Goal: Obtain resource: Download file/media

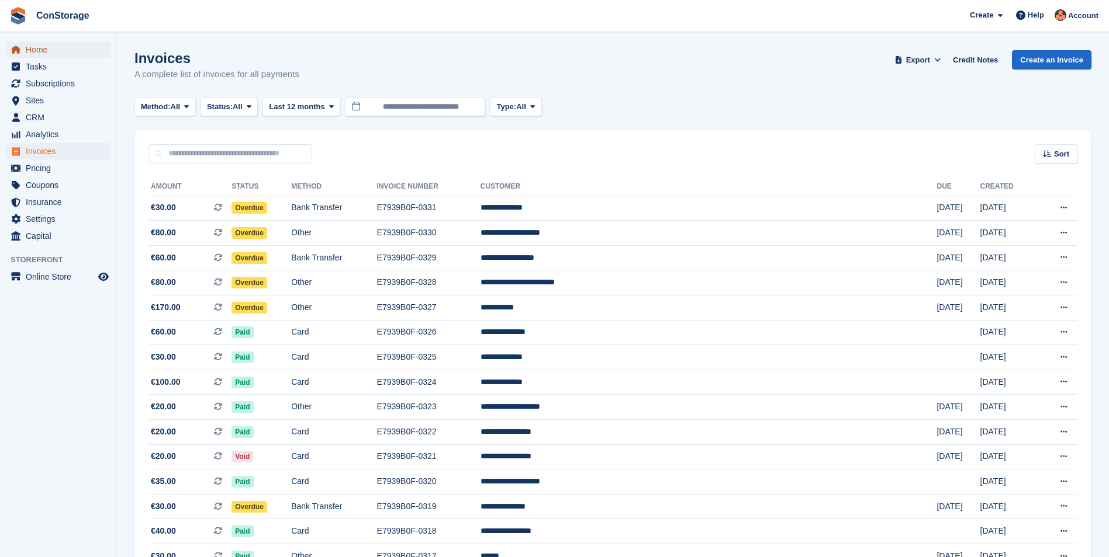
click at [43, 52] on span "Home" at bounding box center [61, 49] width 70 height 16
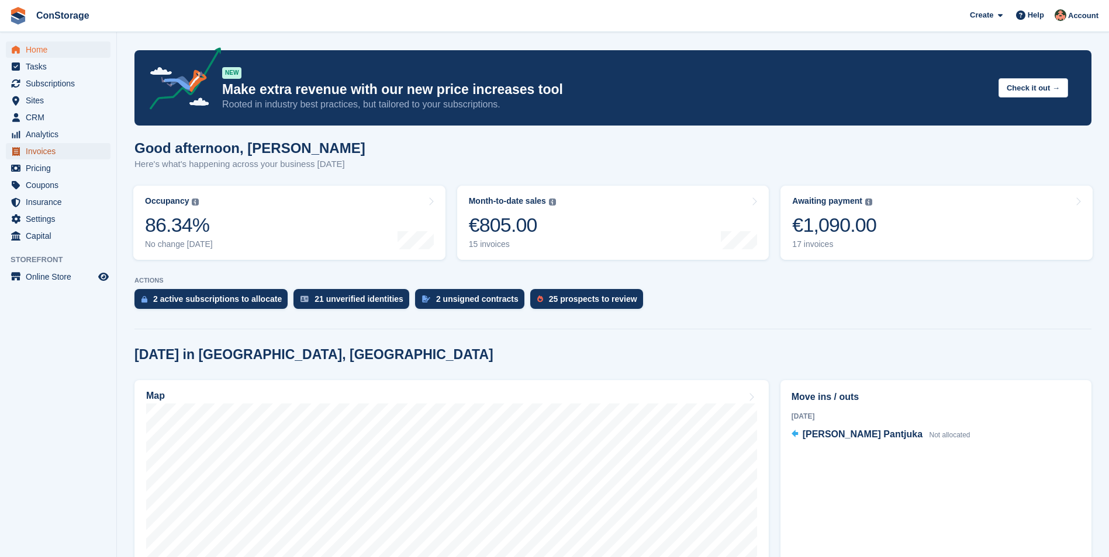
click at [43, 151] on span "Invoices" at bounding box center [61, 151] width 70 height 16
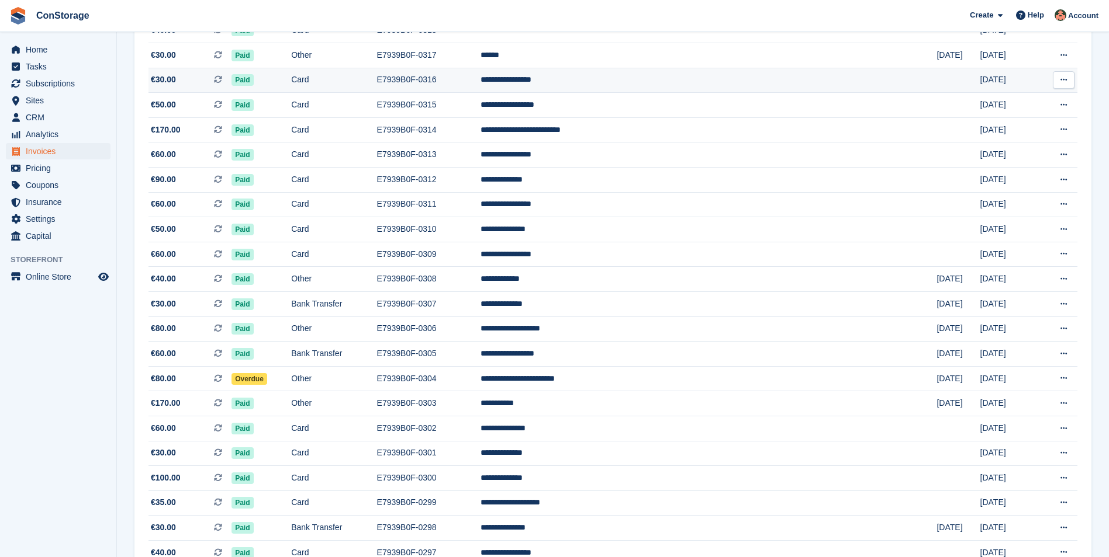
scroll to position [503, 0]
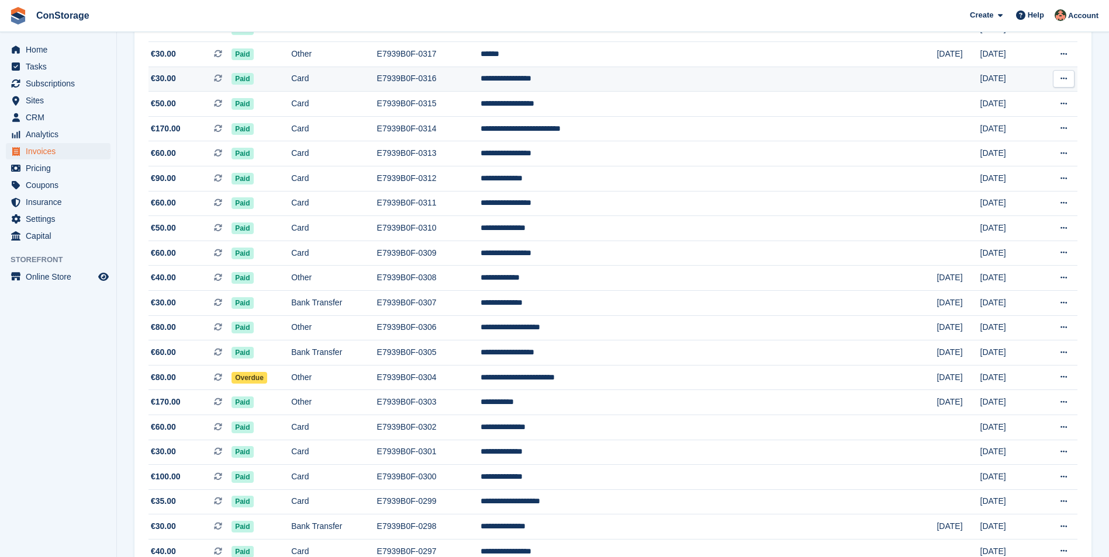
click at [850, 89] on td "**********" at bounding box center [708, 79] width 456 height 25
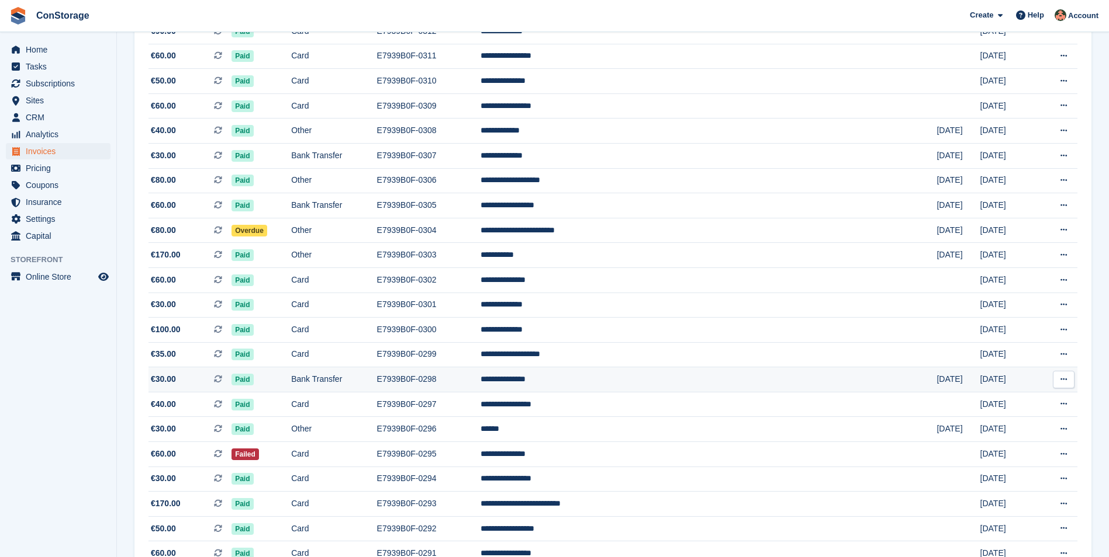
scroll to position [678, 0]
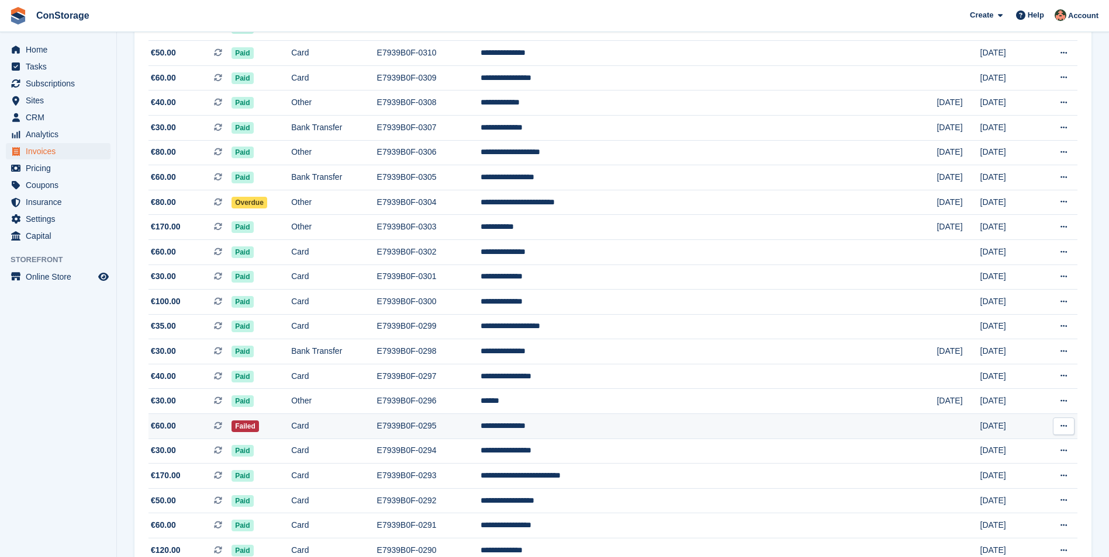
click at [980, 421] on td "2 Jul" at bounding box center [1008, 426] width 56 height 25
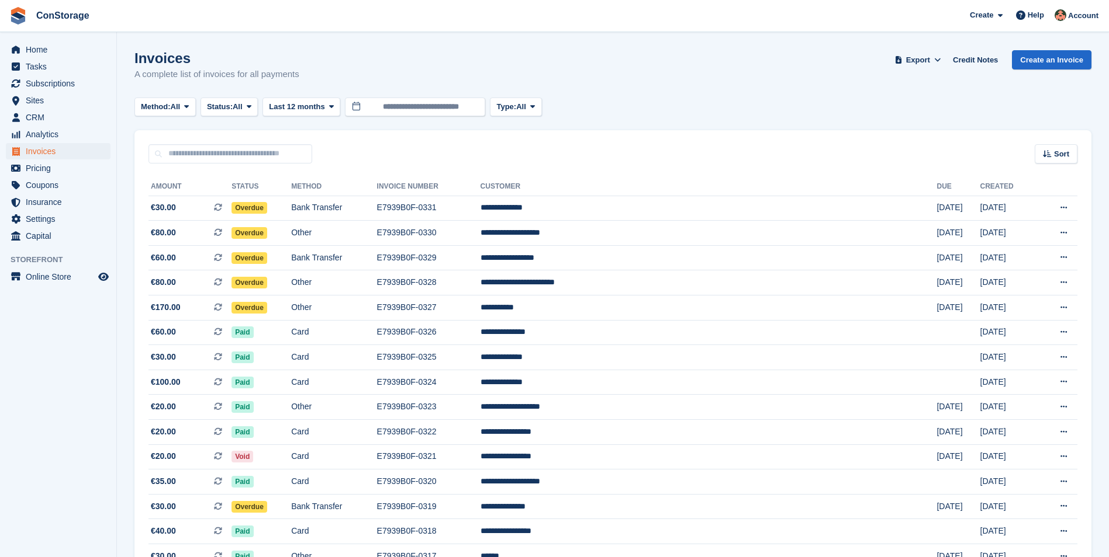
scroll to position [678, 0]
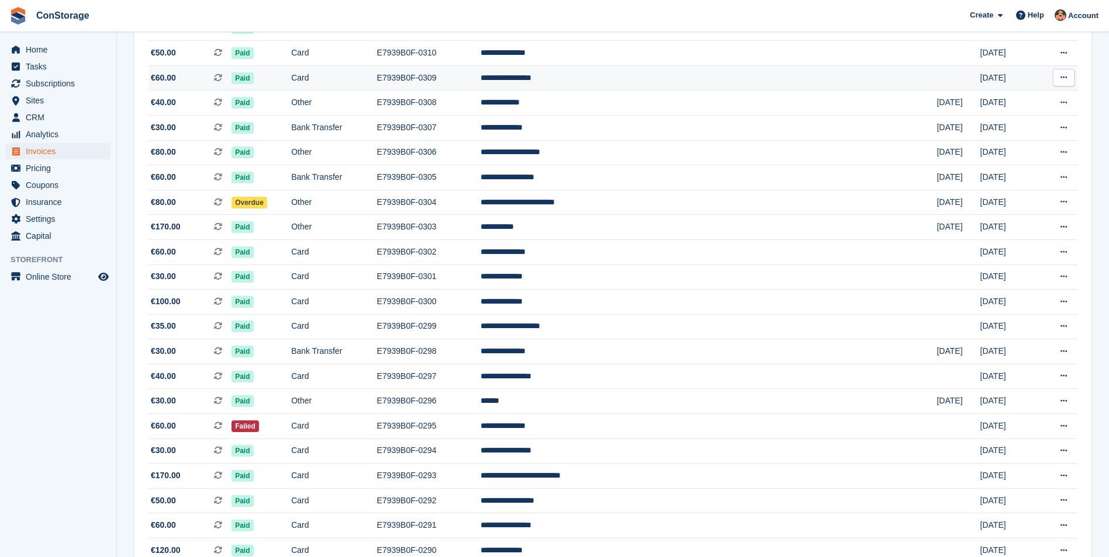
click at [990, 82] on td "[DATE]" at bounding box center [1008, 77] width 56 height 25
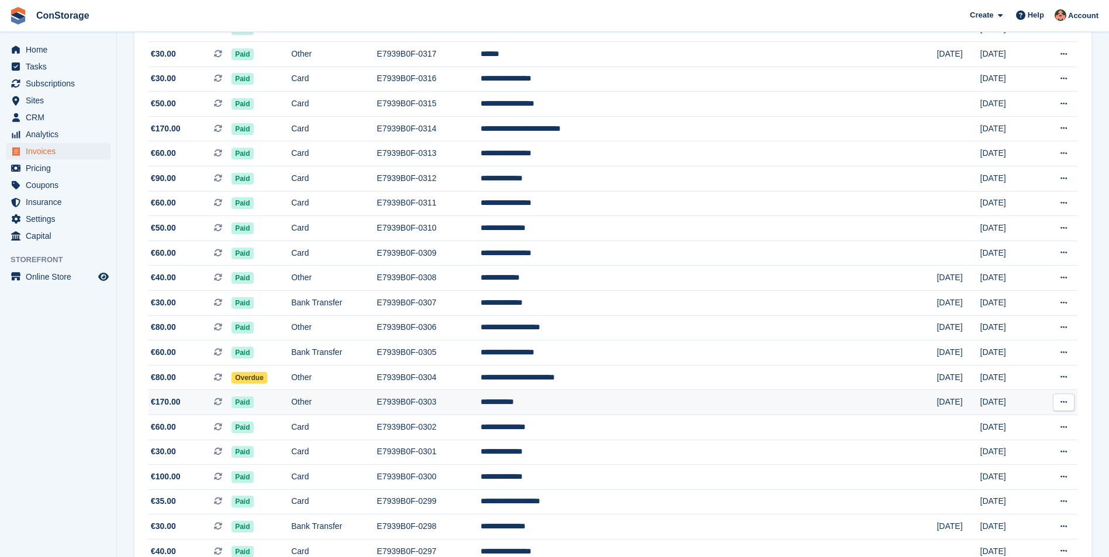
scroll to position [386, 0]
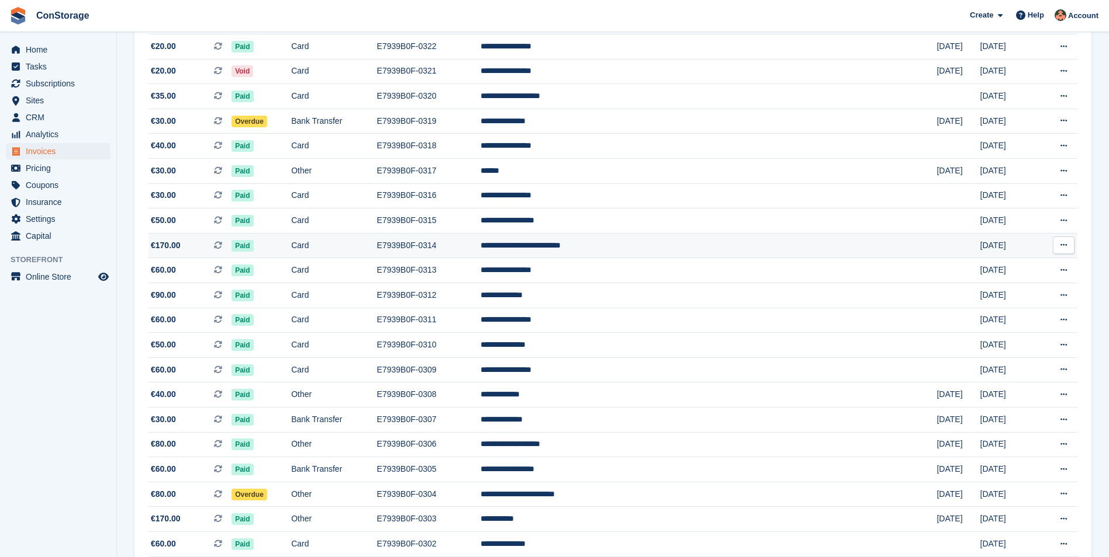
click at [480, 248] on td "E7939B0F-0314" at bounding box center [428, 245] width 103 height 25
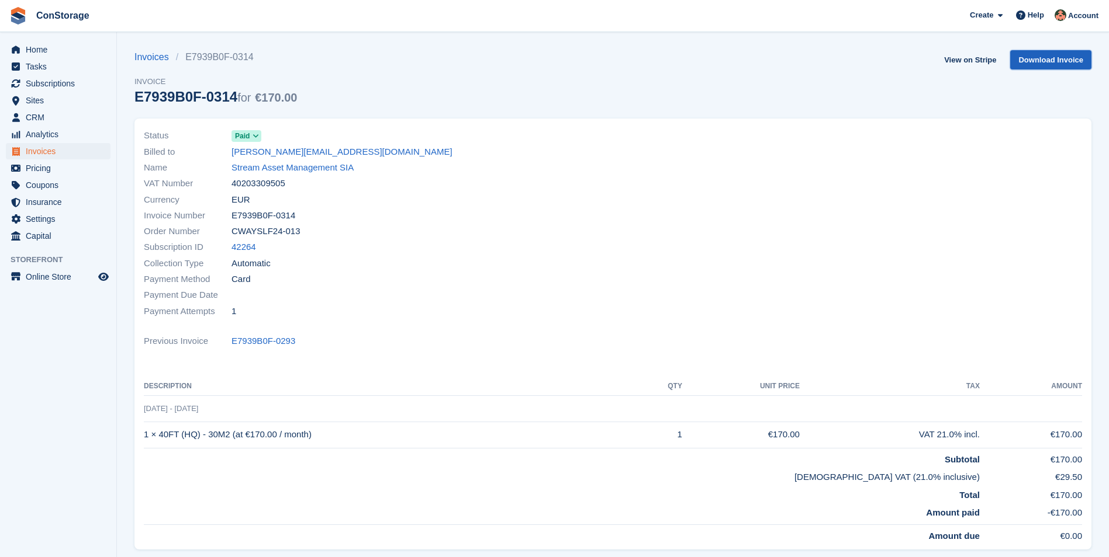
click at [1052, 58] on link "Download Invoice" at bounding box center [1050, 59] width 81 height 19
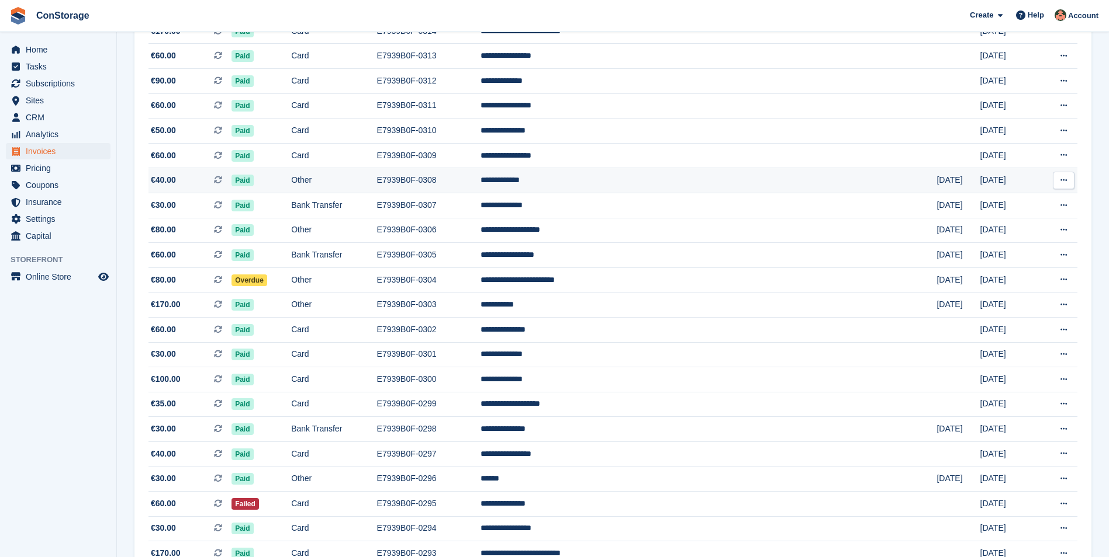
scroll to position [619, 0]
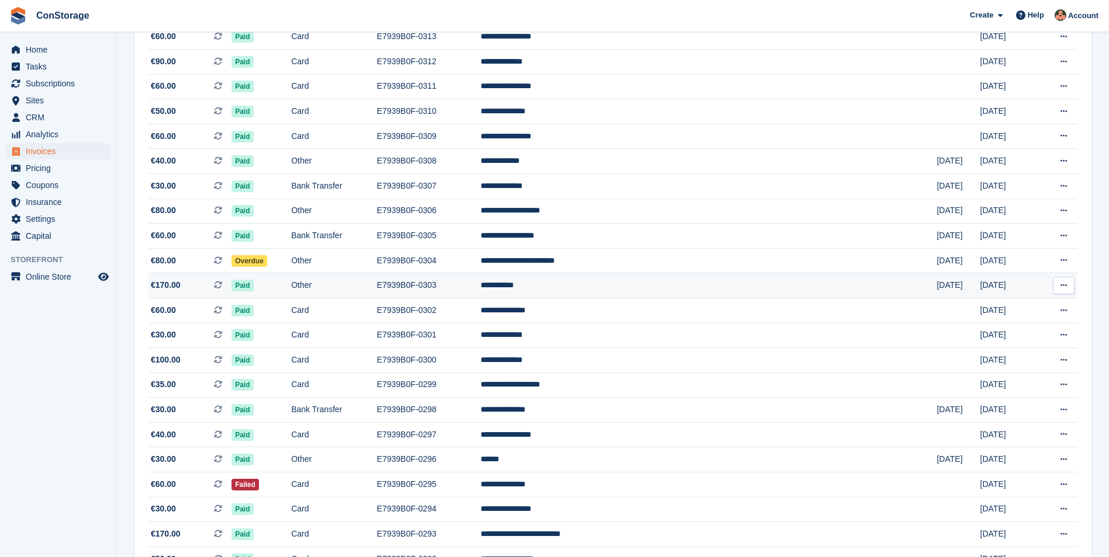
click at [480, 285] on td "E7939B0F-0303" at bounding box center [428, 285] width 103 height 25
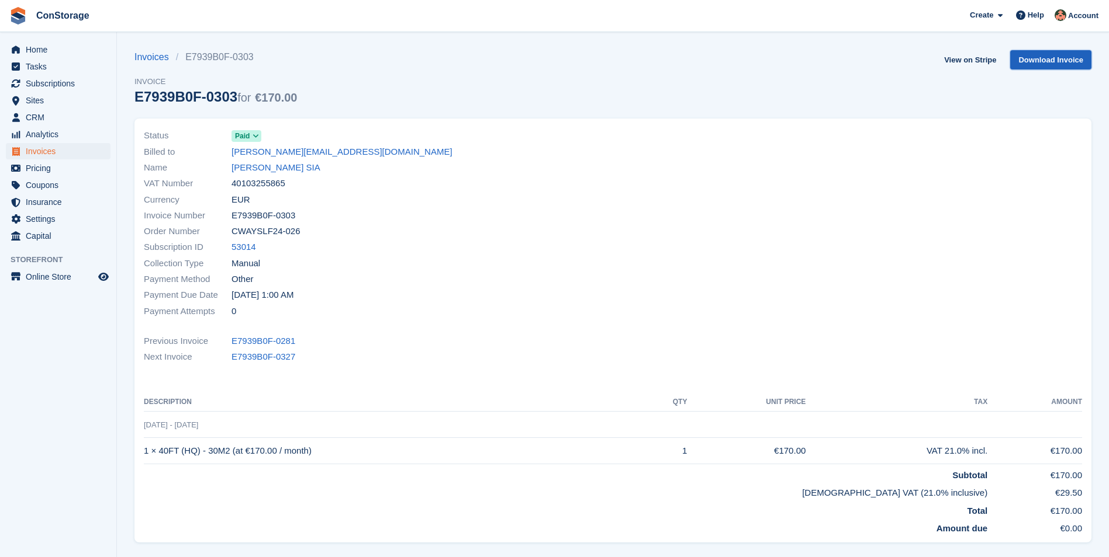
click at [1050, 57] on link "Download Invoice" at bounding box center [1050, 59] width 81 height 19
click at [1026, 60] on link "Download Invoice" at bounding box center [1050, 59] width 81 height 19
click at [40, 152] on span "Invoices" at bounding box center [61, 151] width 70 height 16
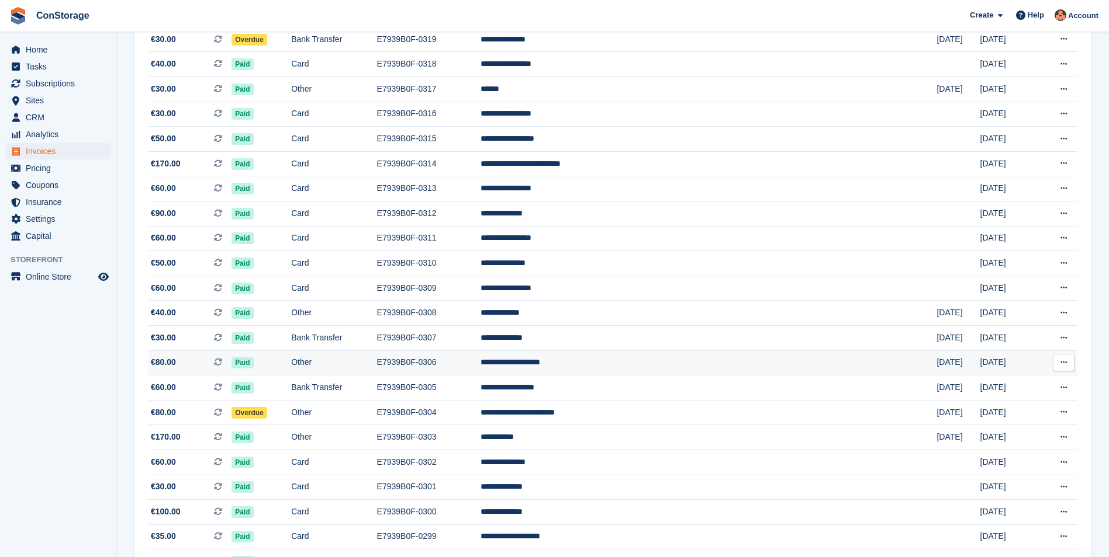
scroll to position [409, 0]
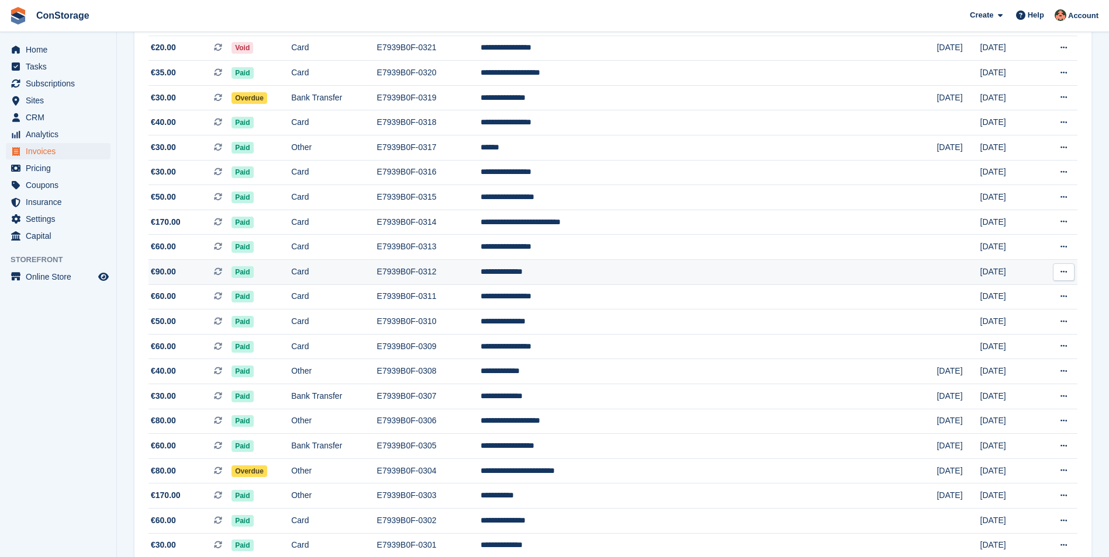
click at [480, 273] on td "E7939B0F-0312" at bounding box center [428, 271] width 103 height 25
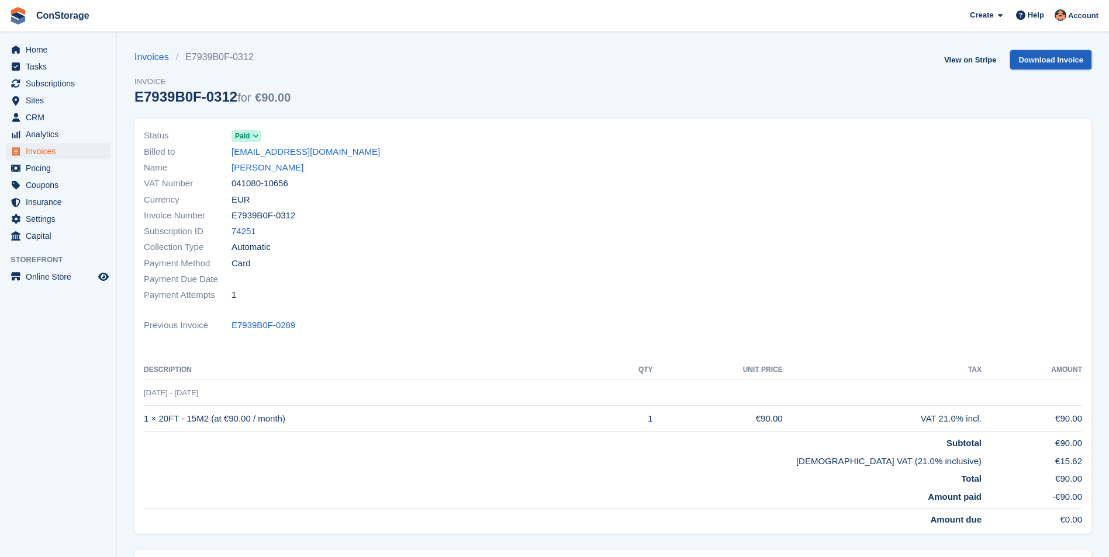
click at [1045, 61] on link "Download Invoice" at bounding box center [1050, 59] width 81 height 19
click at [38, 150] on span "Invoices" at bounding box center [61, 151] width 70 height 16
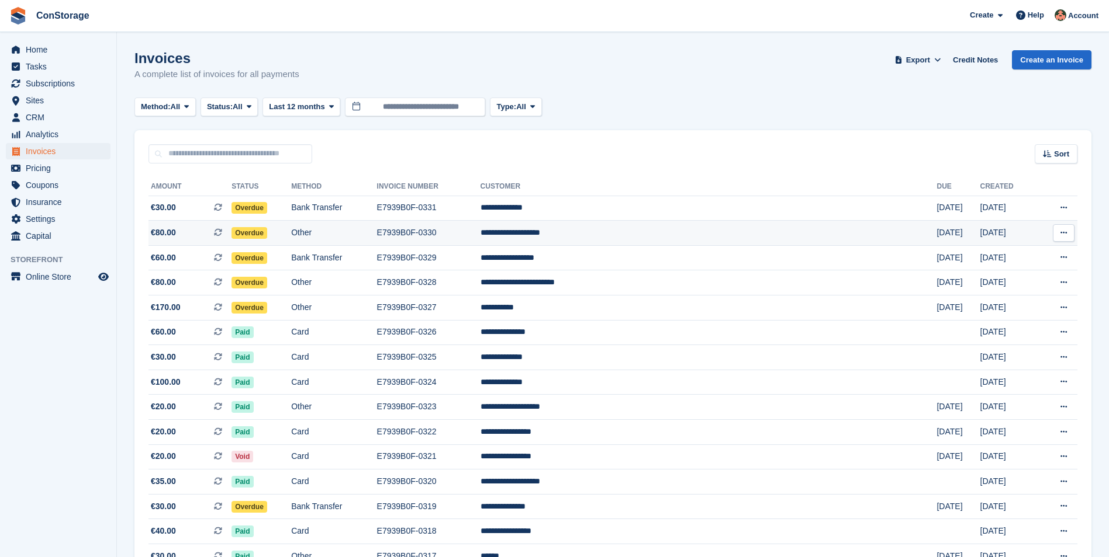
click at [291, 235] on td "Overdue" at bounding box center [261, 233] width 60 height 25
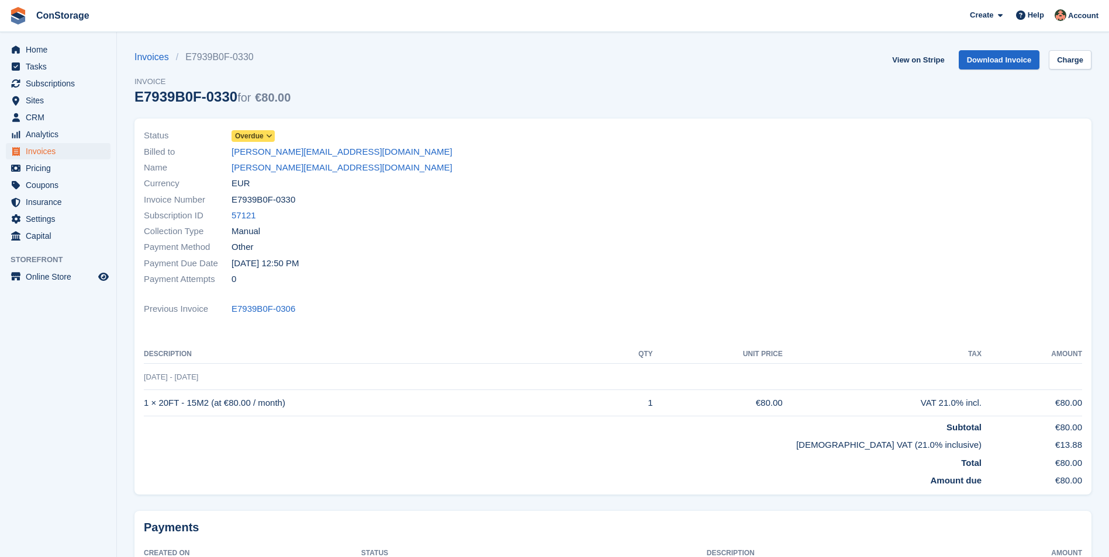
click at [271, 134] on icon at bounding box center [269, 136] width 6 height 7
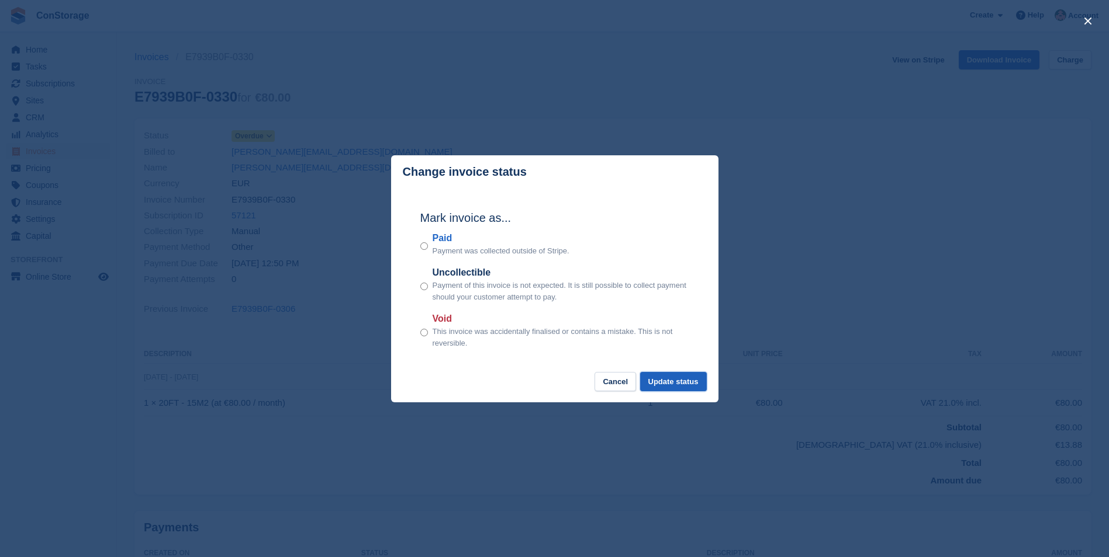
click at [677, 379] on button "Update status" at bounding box center [673, 381] width 67 height 19
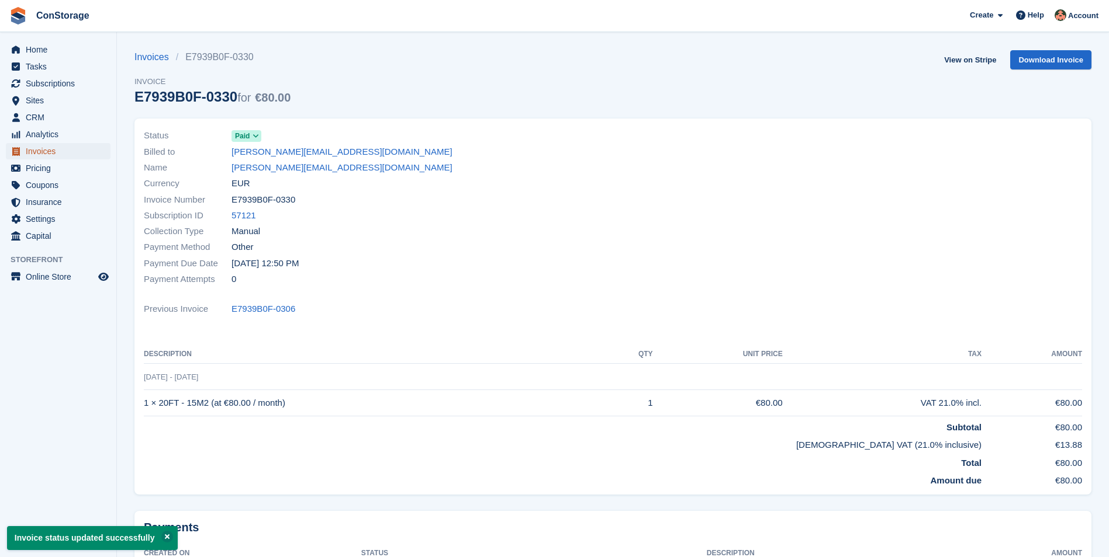
click at [43, 150] on span "Invoices" at bounding box center [61, 151] width 70 height 16
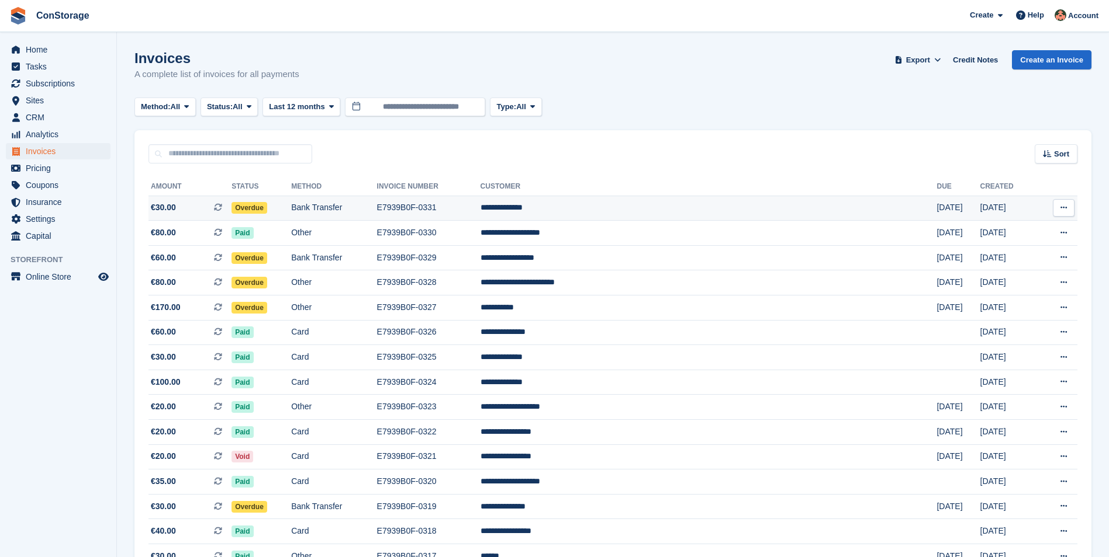
click at [267, 210] on span "Overdue" at bounding box center [249, 208] width 36 height 12
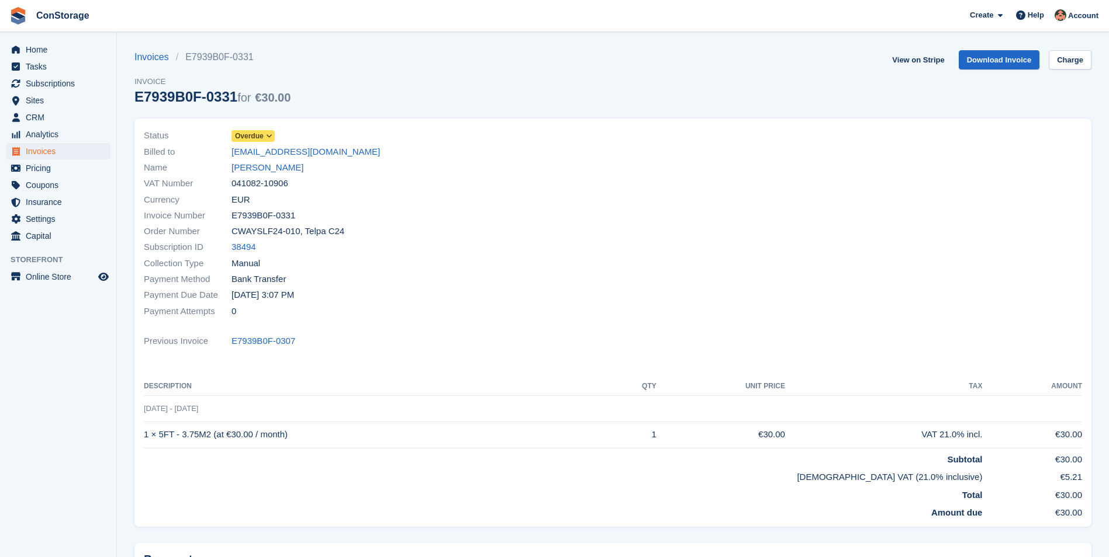
click at [269, 137] on icon at bounding box center [269, 136] width 6 height 7
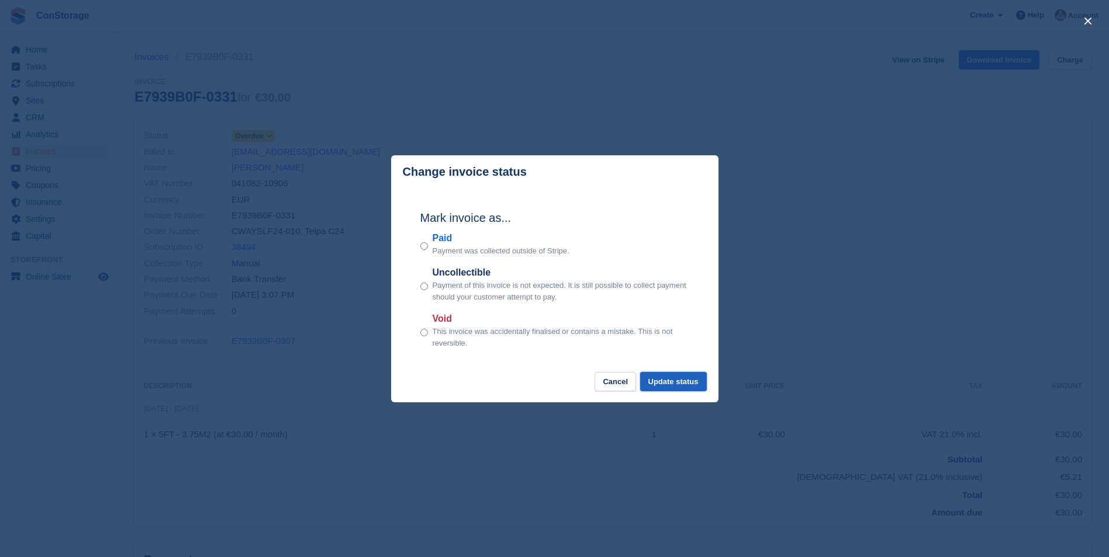
click at [669, 387] on button "Update status" at bounding box center [673, 381] width 67 height 19
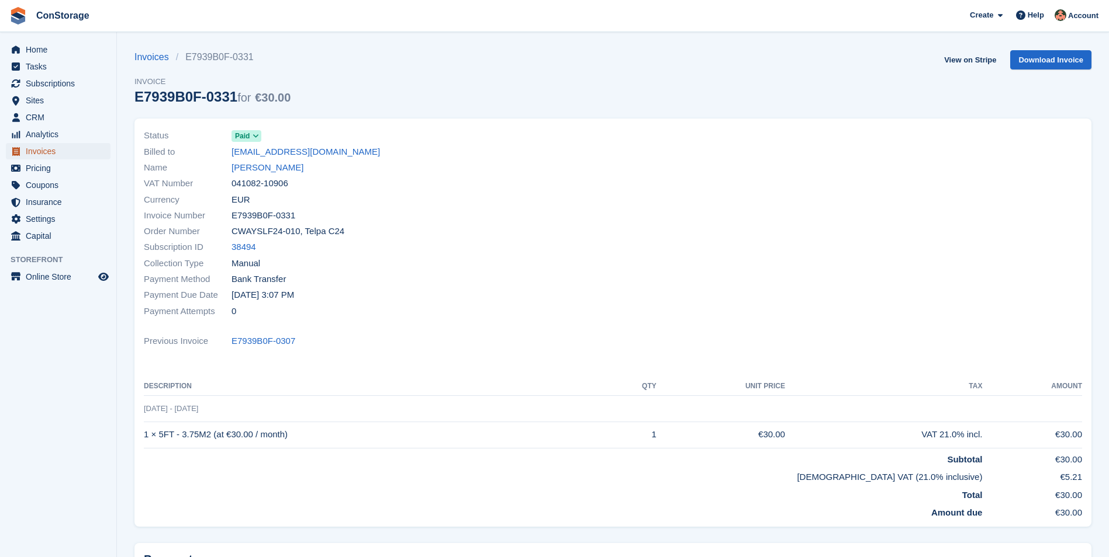
click at [27, 148] on span "Invoices" at bounding box center [61, 151] width 70 height 16
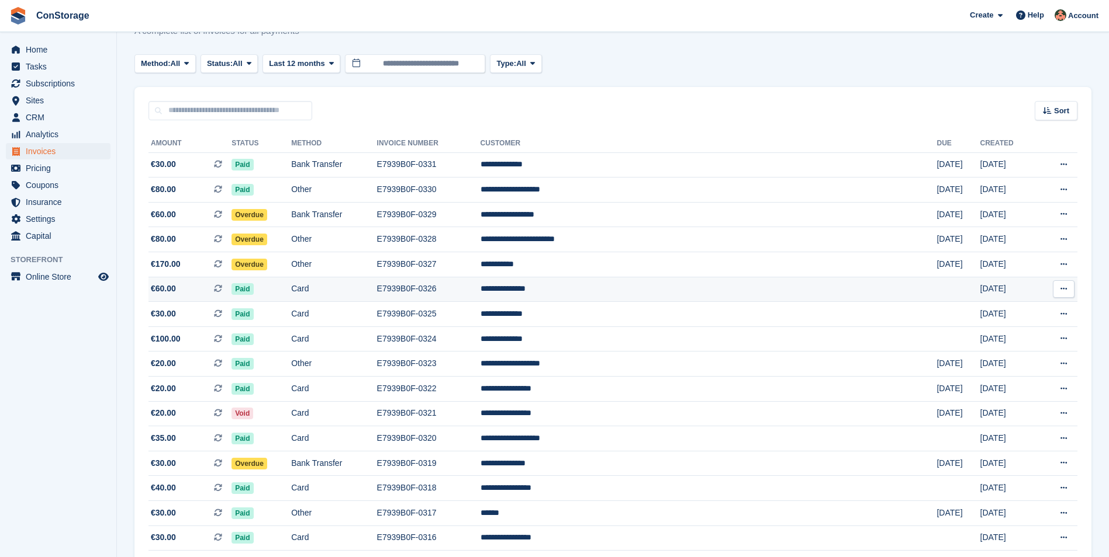
scroll to position [58, 0]
